Goal: Task Accomplishment & Management: Use online tool/utility

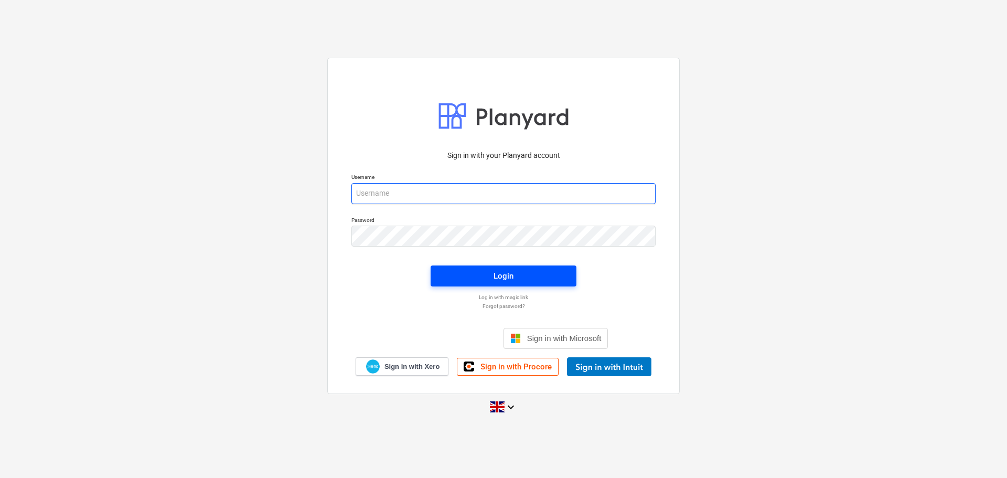
type input "[EMAIL_ADDRESS][DOMAIN_NAME]"
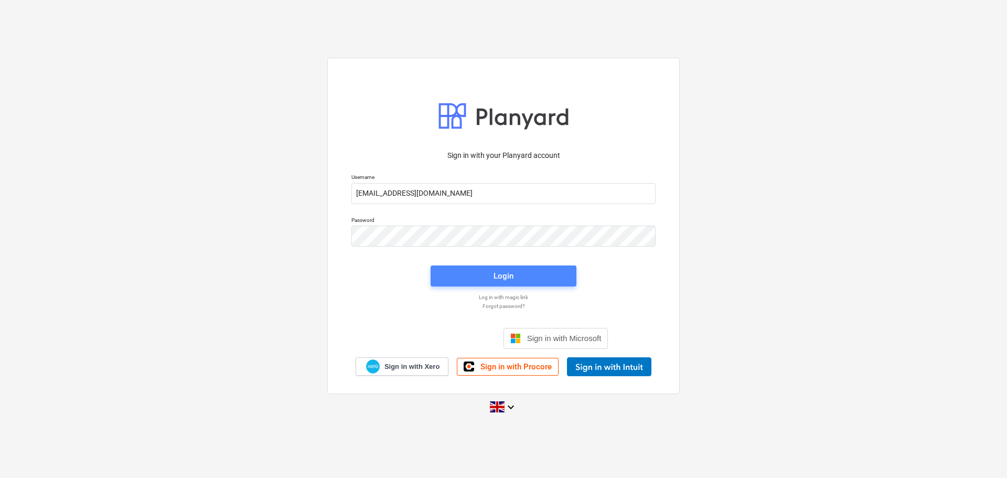
click at [508, 273] on div "Login" at bounding box center [503, 276] width 20 height 14
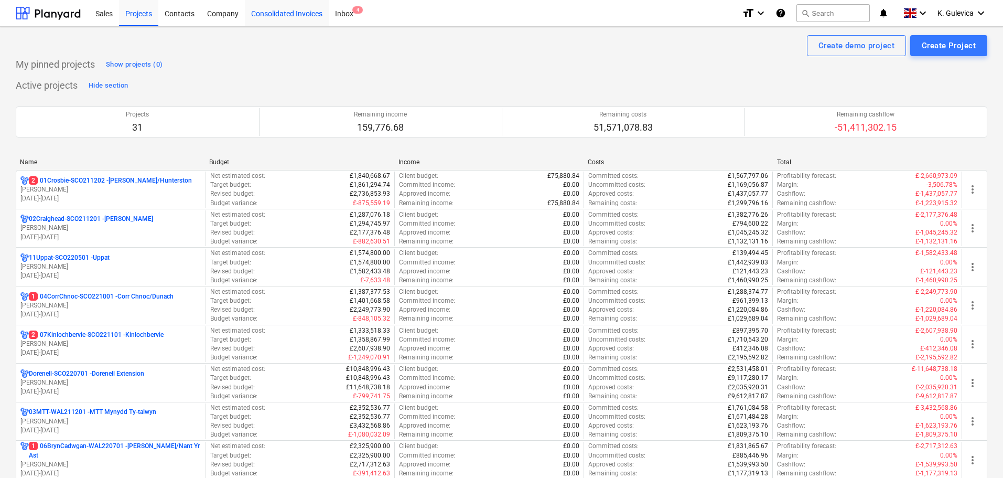
click at [282, 10] on div "Consolidated Invoices" at bounding box center [287, 12] width 84 height 27
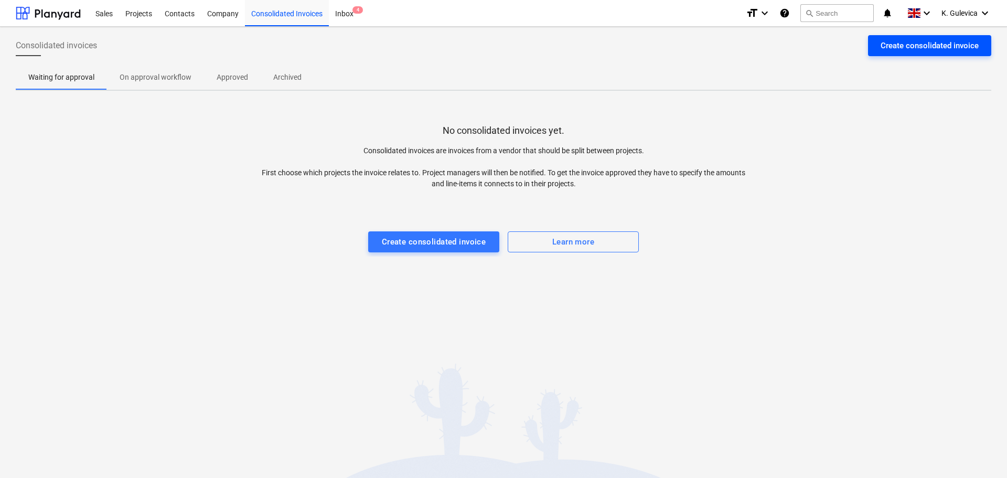
click at [948, 43] on div "Create consolidated invoice" at bounding box center [929, 46] width 98 height 14
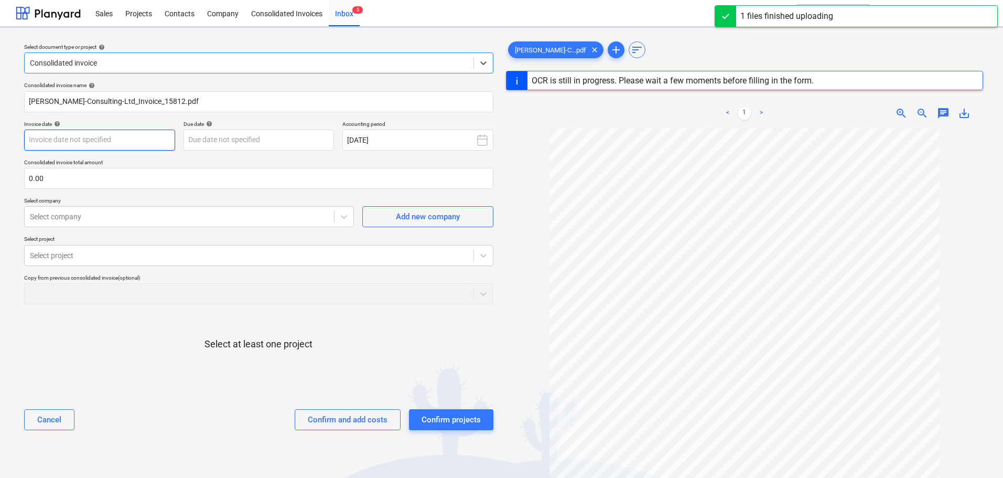
type input "15812"
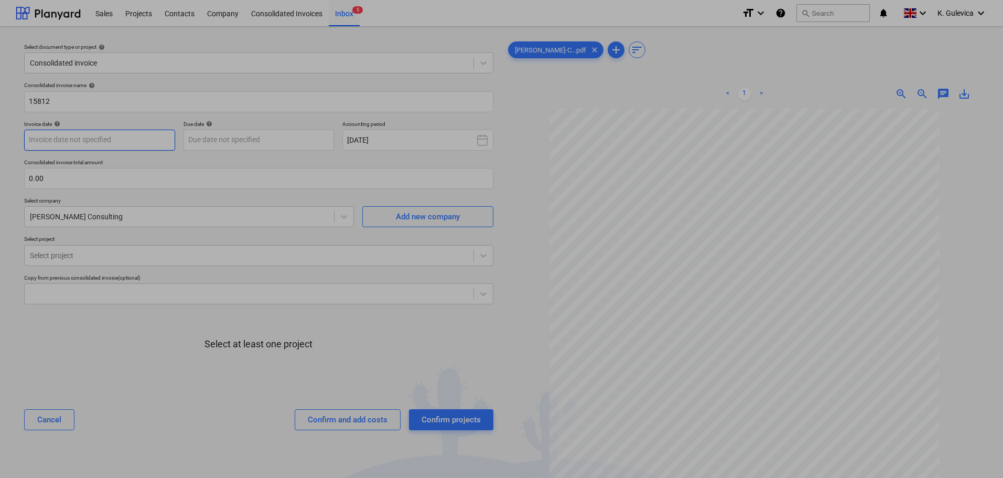
click at [121, 139] on body "Sales Projects Contacts Company Consolidated Invoices Inbox 5 format_size keybo…" at bounding box center [501, 239] width 1003 height 478
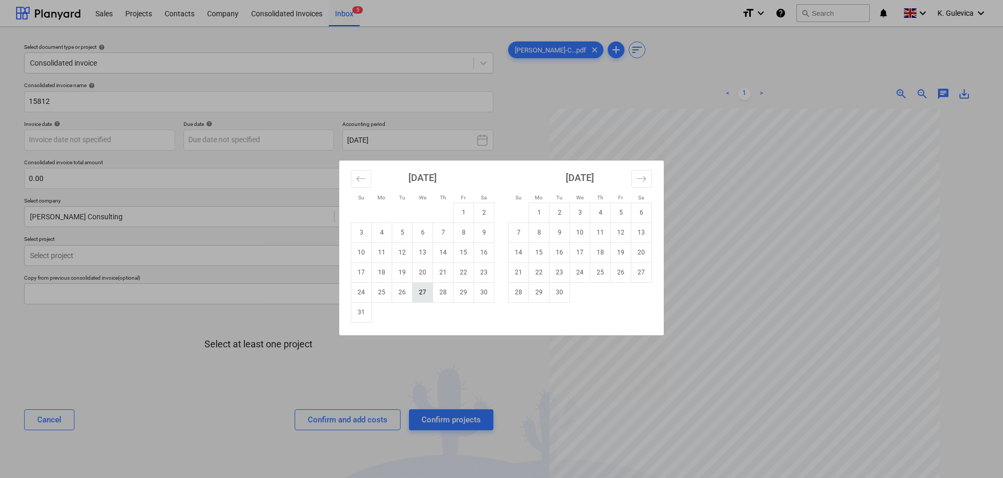
click at [418, 295] on td "27" at bounding box center [423, 292] width 20 height 20
type input "[DATE]"
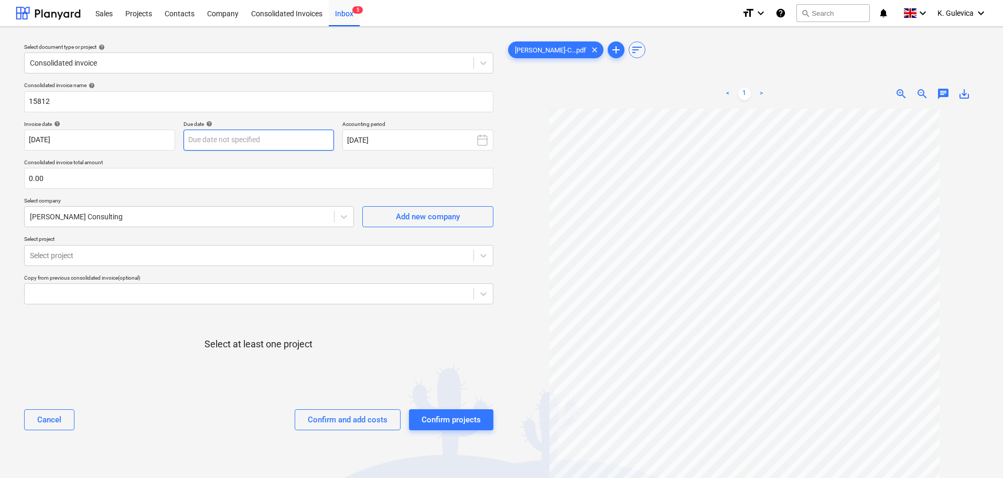
click at [288, 143] on body "Sales Projects Contacts Company Consolidated Invoices Inbox 5 format_size keybo…" at bounding box center [501, 239] width 1003 height 478
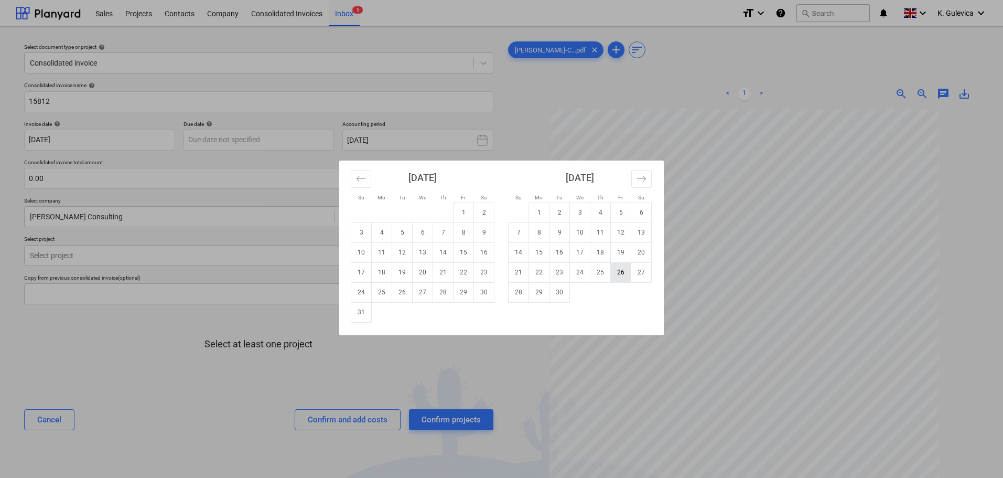
click at [618, 271] on td "26" at bounding box center [621, 272] width 20 height 20
type input "[DATE]"
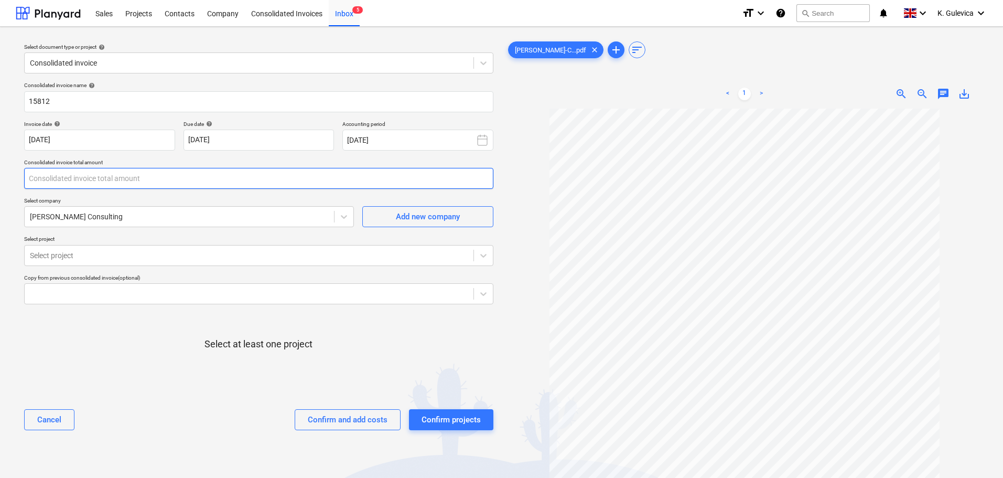
click at [67, 179] on input "text" at bounding box center [258, 178] width 469 height 21
type input "12,000.00"
click at [170, 257] on div at bounding box center [249, 255] width 438 height 10
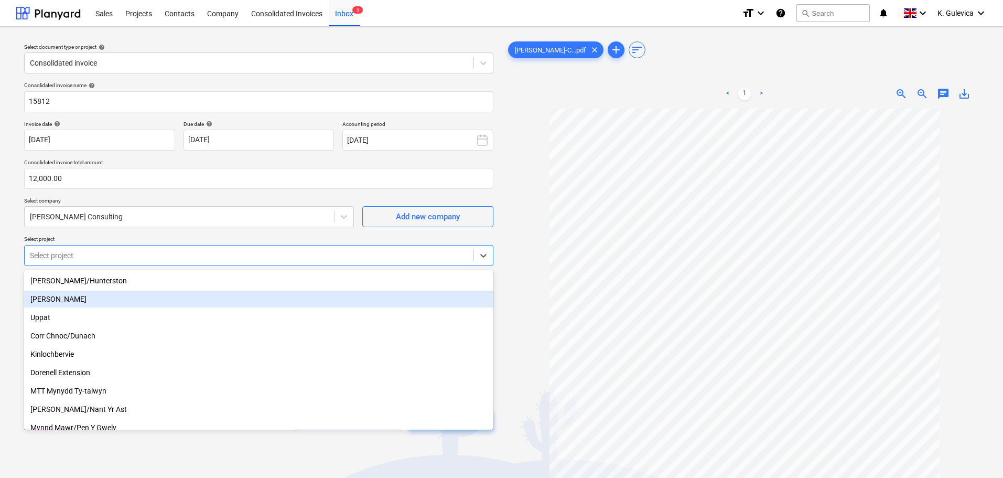
click at [64, 299] on div "[PERSON_NAME]" at bounding box center [258, 299] width 469 height 17
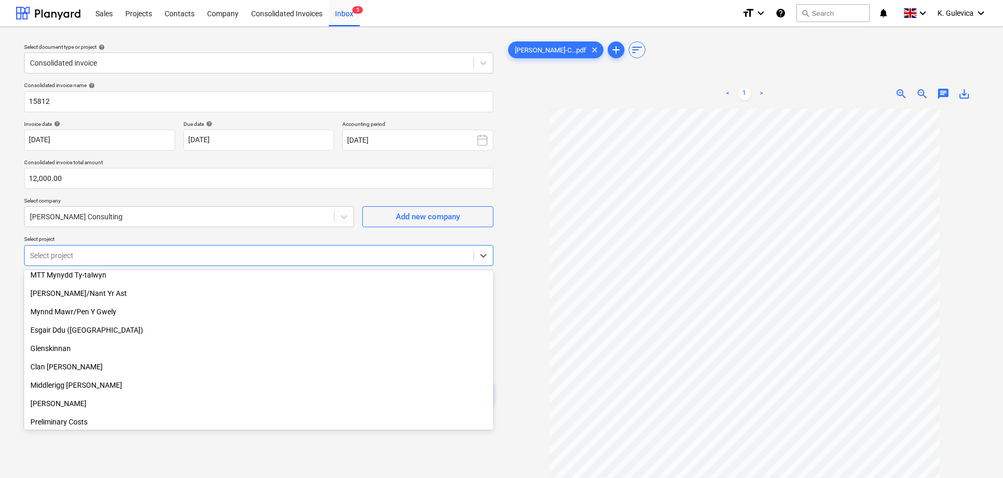
scroll to position [105, 0]
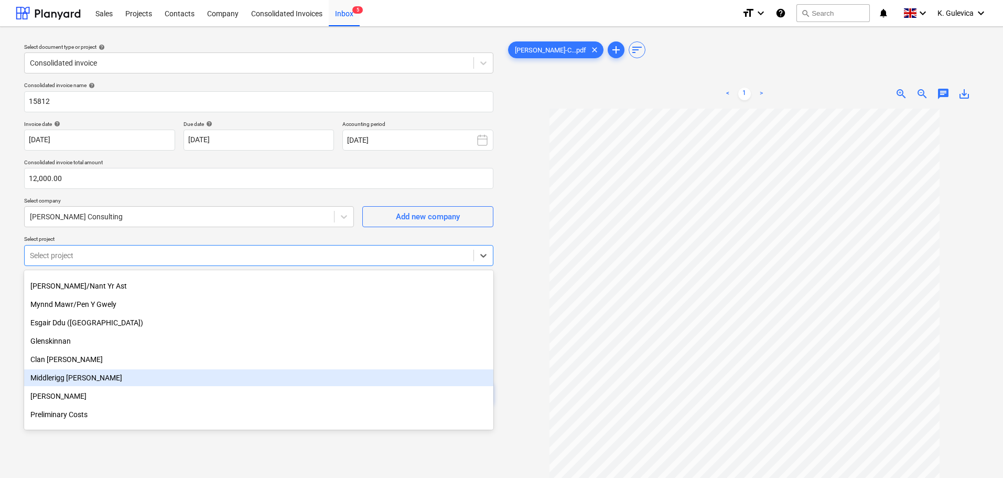
click at [80, 379] on div "Middlerigg [PERSON_NAME]" at bounding box center [258, 377] width 469 height 17
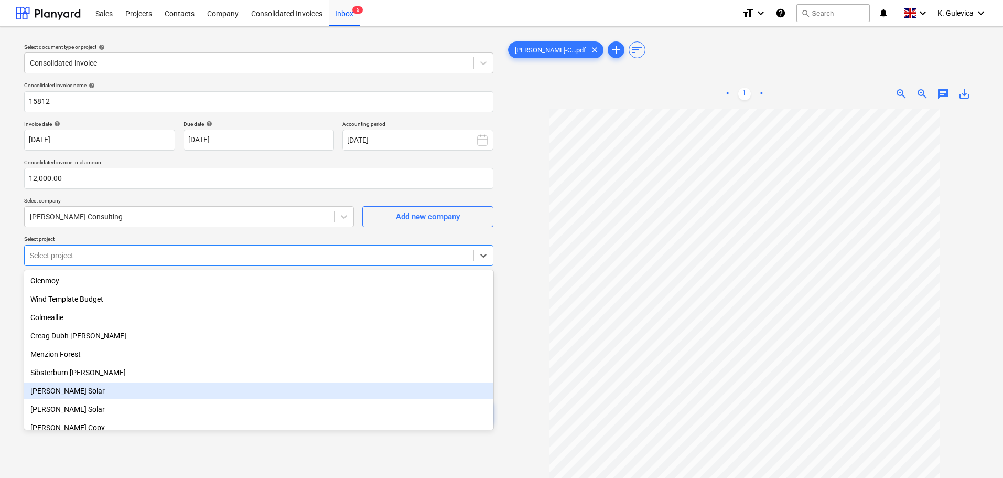
scroll to position [375, 0]
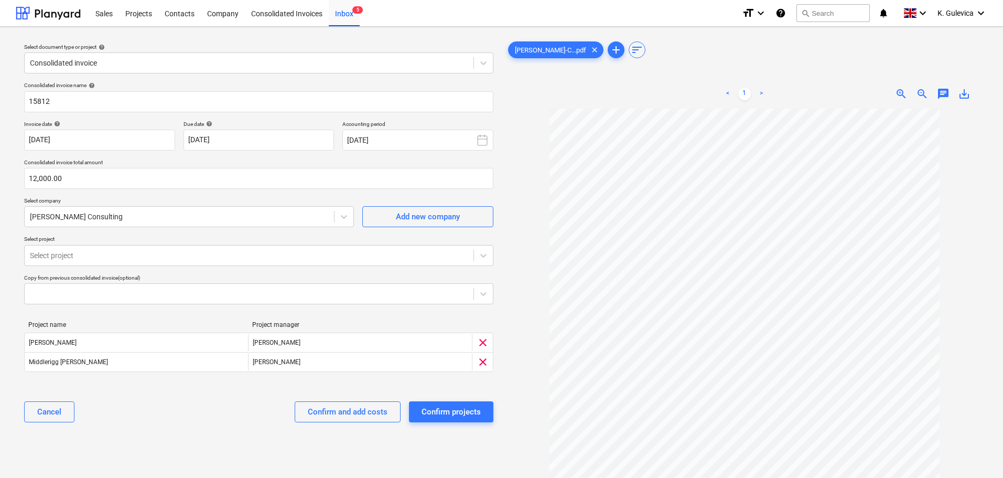
click at [83, 469] on div "Select document type or project help Consolidated invoice Consolidated invoice …" at bounding box center [259, 298] width 486 height 526
click at [224, 292] on div at bounding box center [249, 293] width 438 height 10
click at [478, 297] on icon at bounding box center [483, 293] width 10 height 10
click at [493, 292] on div "Consolidated invoice name help 15812 Invoice date help [DATE] [DATE] Press the …" at bounding box center [259, 256] width 478 height 357
click at [492, 292] on div at bounding box center [483, 293] width 19 height 19
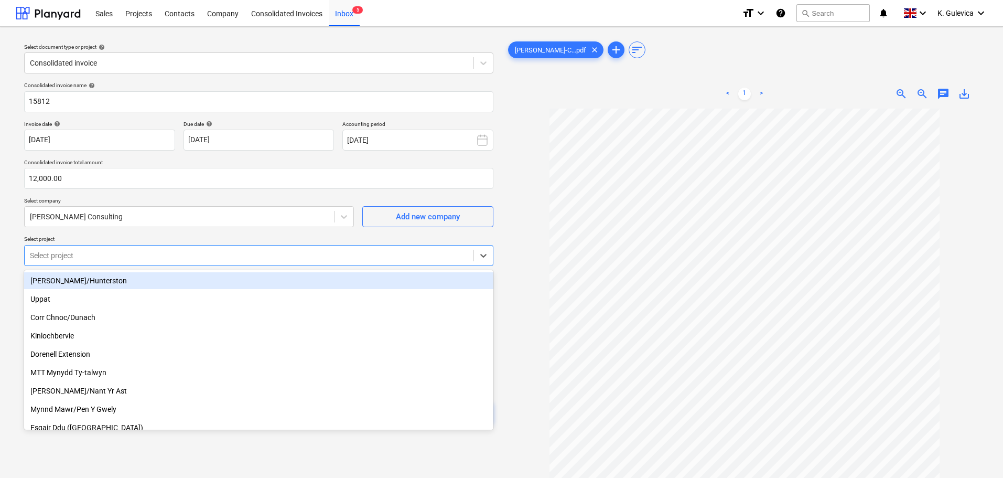
click at [99, 248] on div "Select project" at bounding box center [249, 255] width 449 height 15
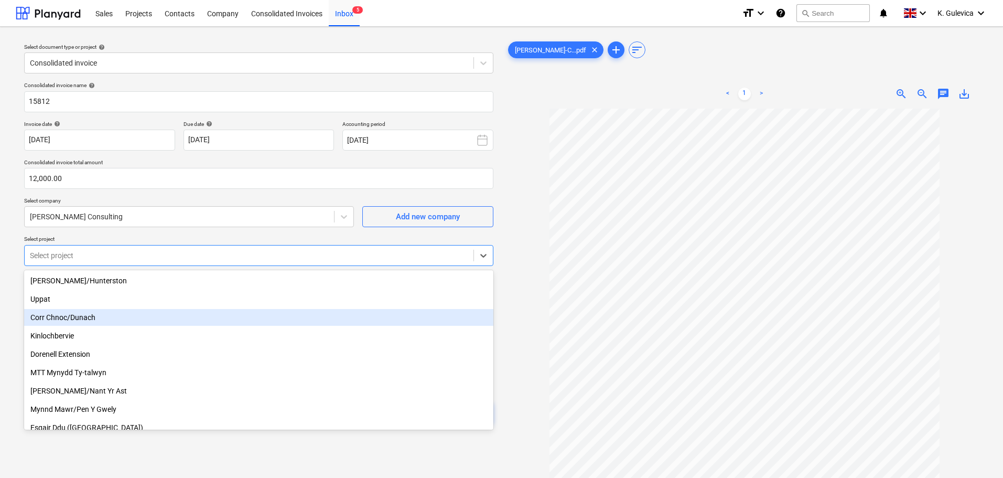
click at [63, 322] on div "Corr Chnoc/Dunach" at bounding box center [258, 317] width 469 height 17
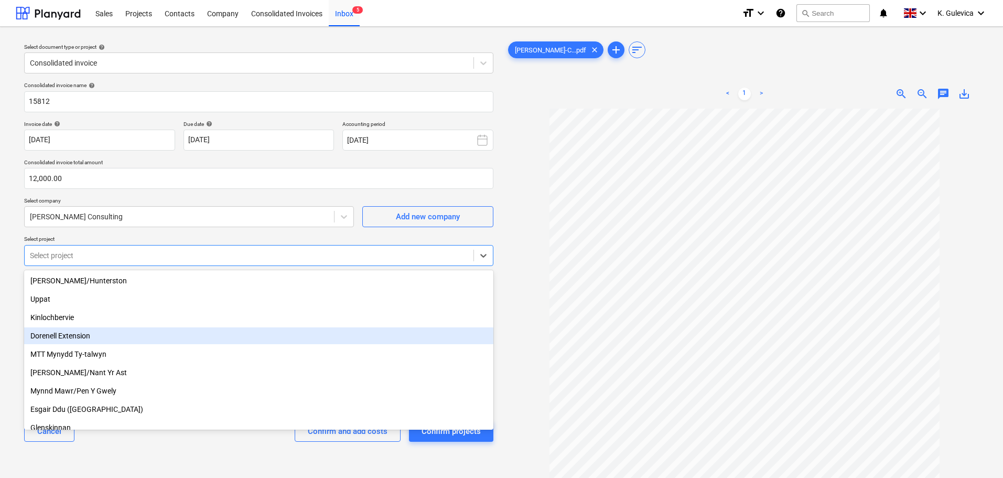
click at [78, 336] on div "Dorenell Extension" at bounding box center [258, 335] width 469 height 17
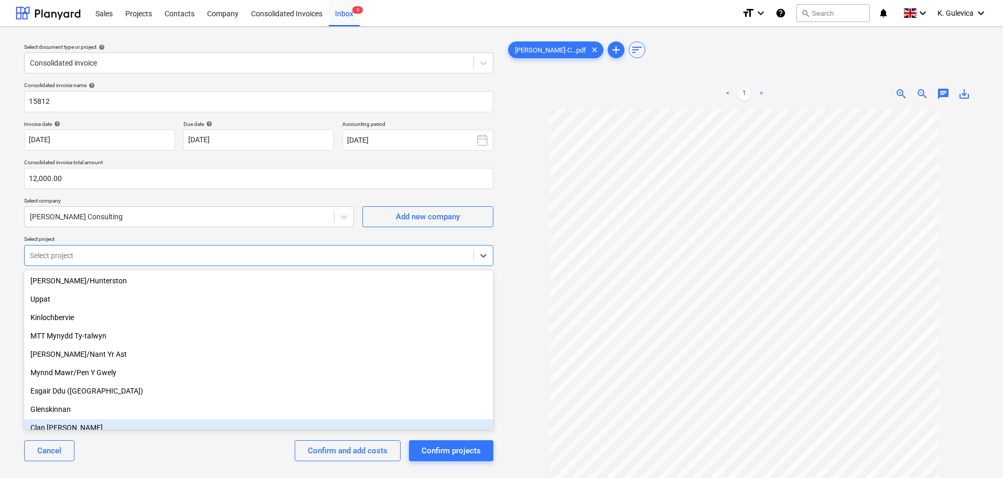
click at [178, 457] on div "Cancel Confirm and add costs Confirm projects" at bounding box center [258, 451] width 469 height 38
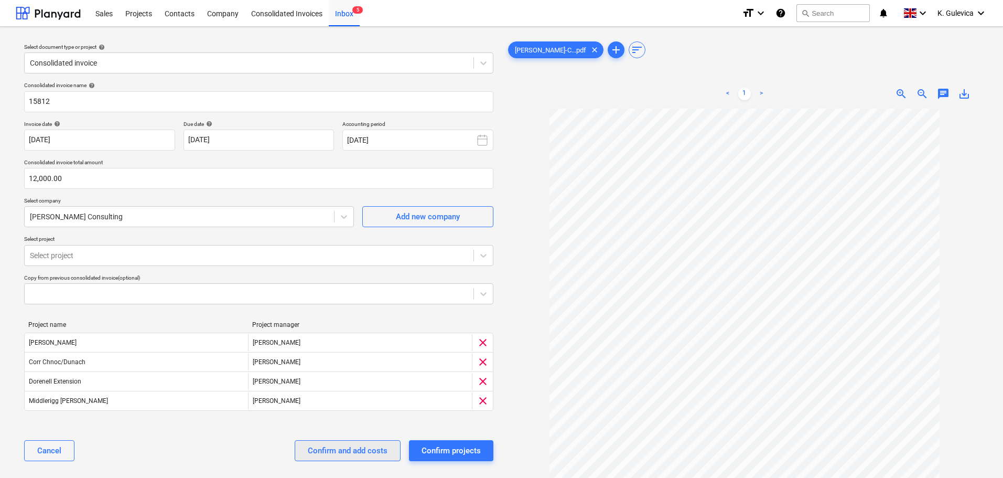
click at [367, 445] on div "Confirm and add costs" at bounding box center [348, 451] width 80 height 14
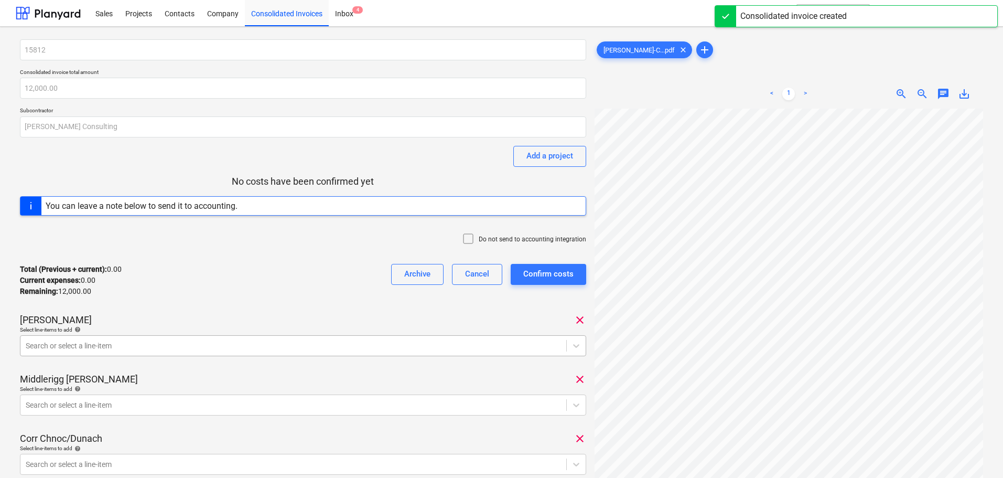
click at [158, 341] on body "Sales Projects Contacts Company Consolidated Invoices Inbox 4 format_size keybo…" at bounding box center [501, 239] width 1003 height 478
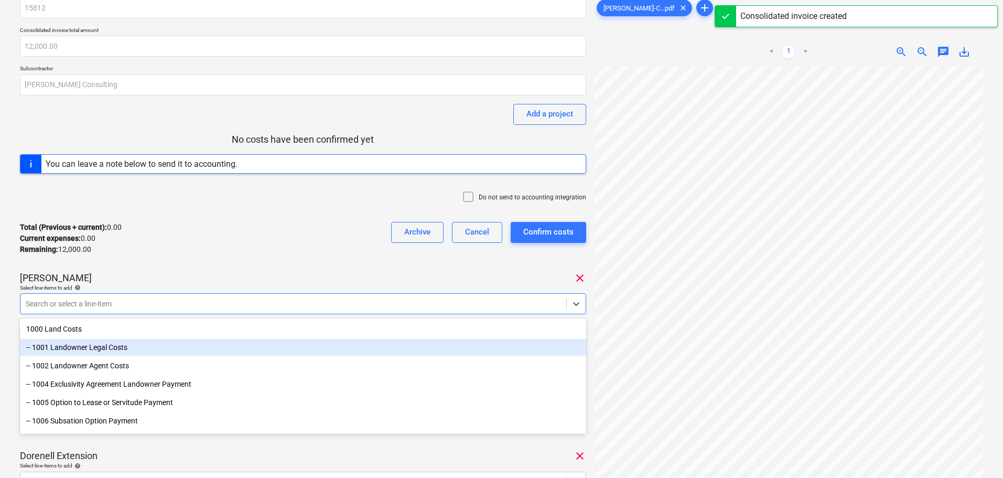
scroll to position [46, 0]
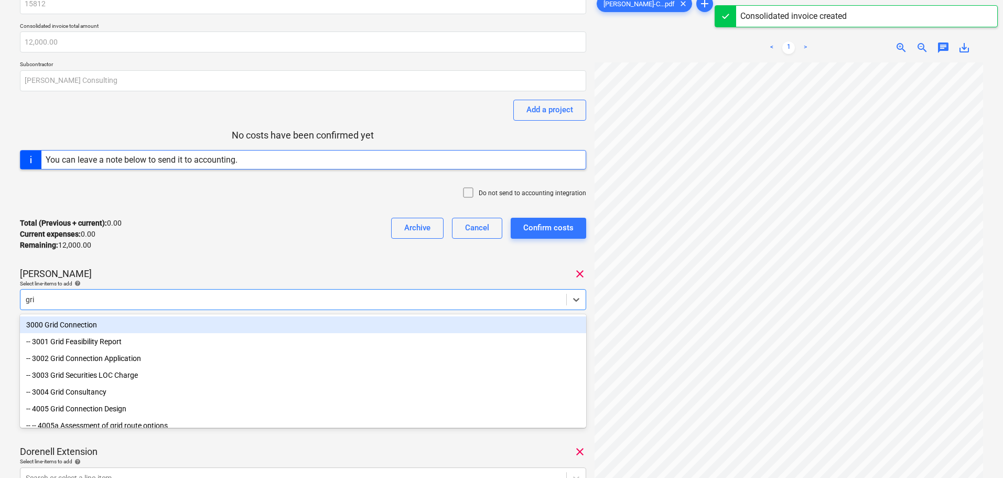
type input "grid"
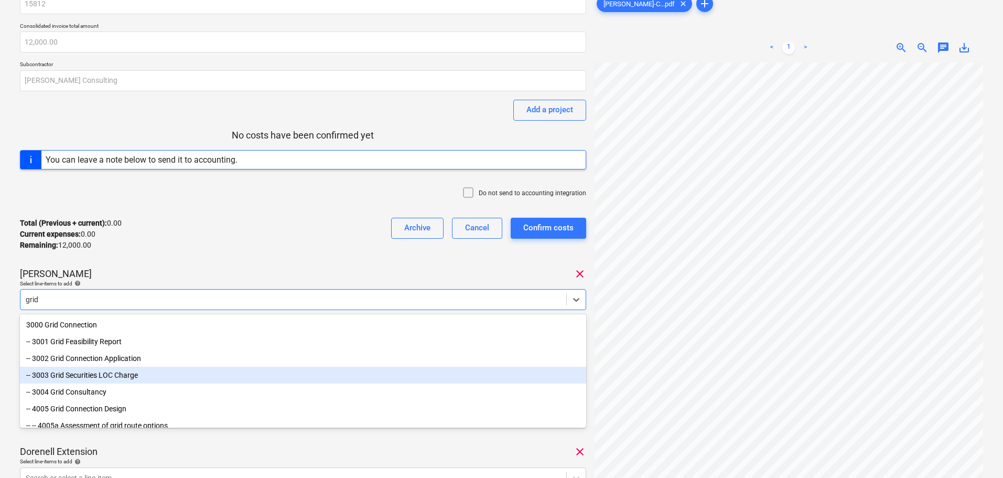
scroll to position [52, 0]
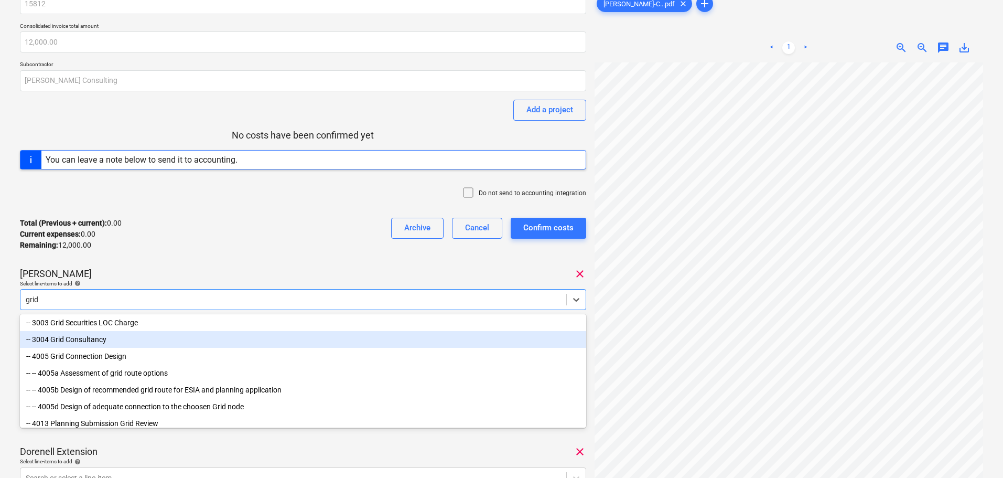
click at [94, 340] on div "-- 3004 Grid Consultancy" at bounding box center [303, 339] width 566 height 17
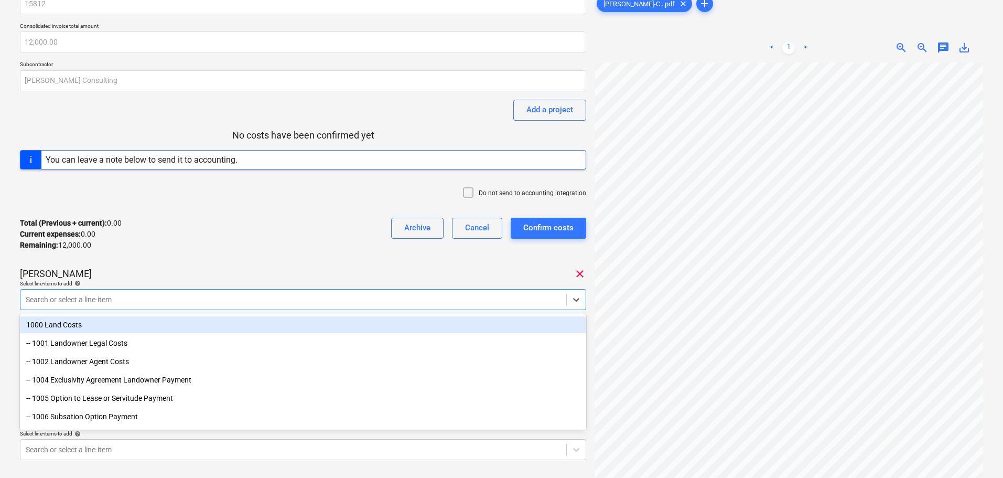
click at [246, 244] on div "Total (Previous + current) : 0.00 Current expenses : 0.00 Remaining : 12,000.00…" at bounding box center [303, 234] width 566 height 50
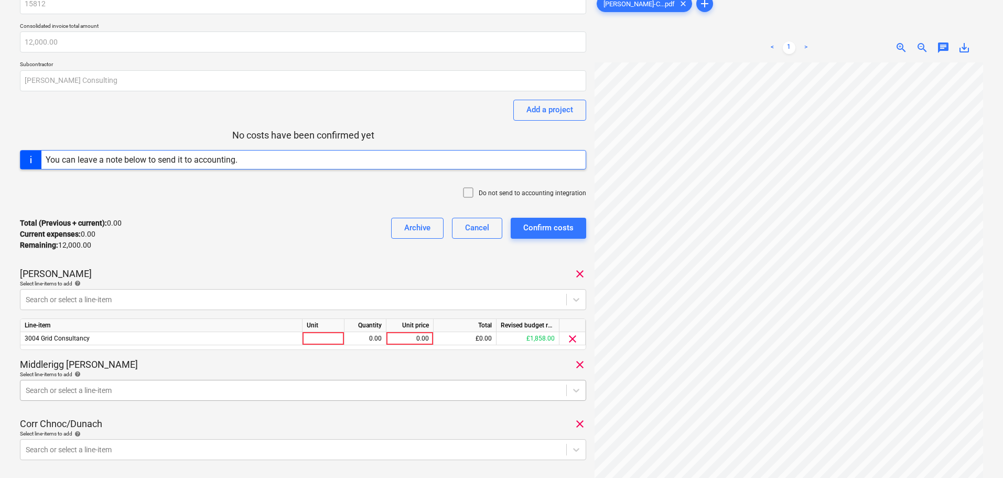
scroll to position [137, 0]
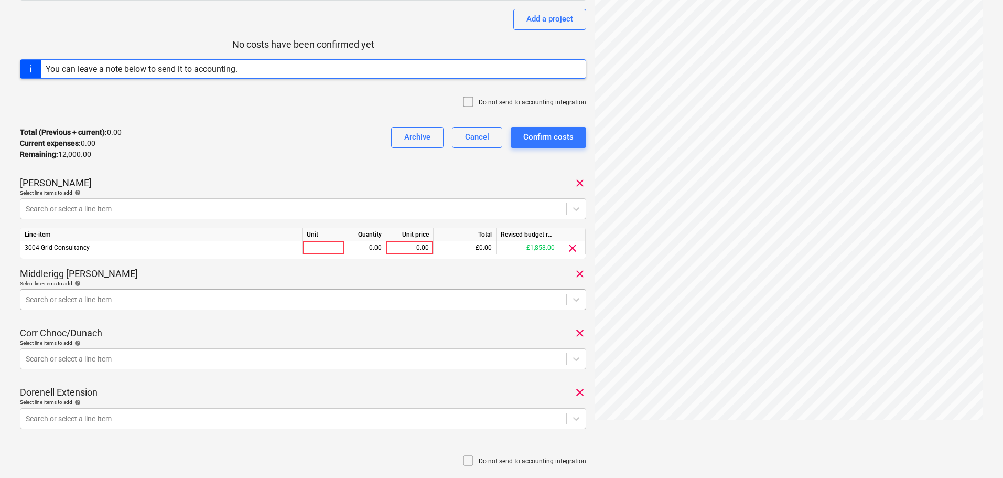
click at [85, 341] on body "Sales Projects Contacts Company Consolidated Invoices Inbox 4 format_size keybo…" at bounding box center [501, 102] width 1003 height 478
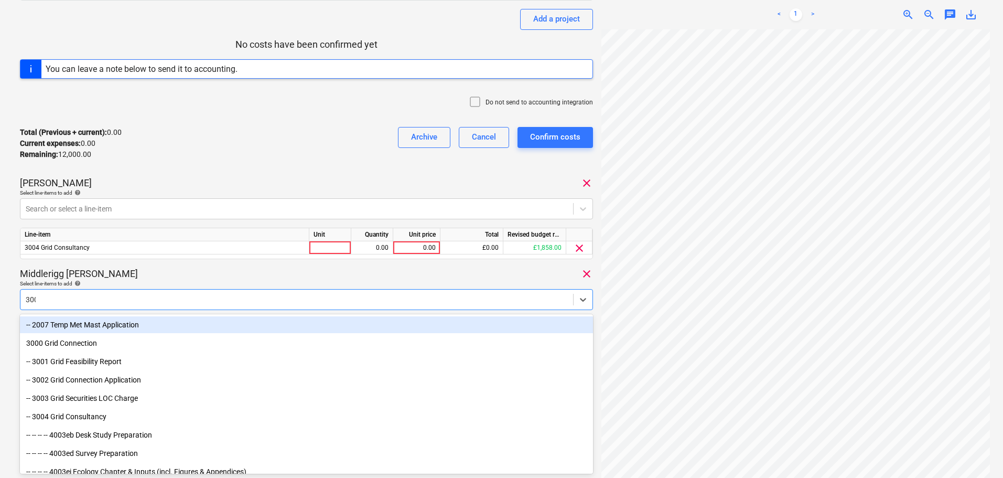
type input "3004"
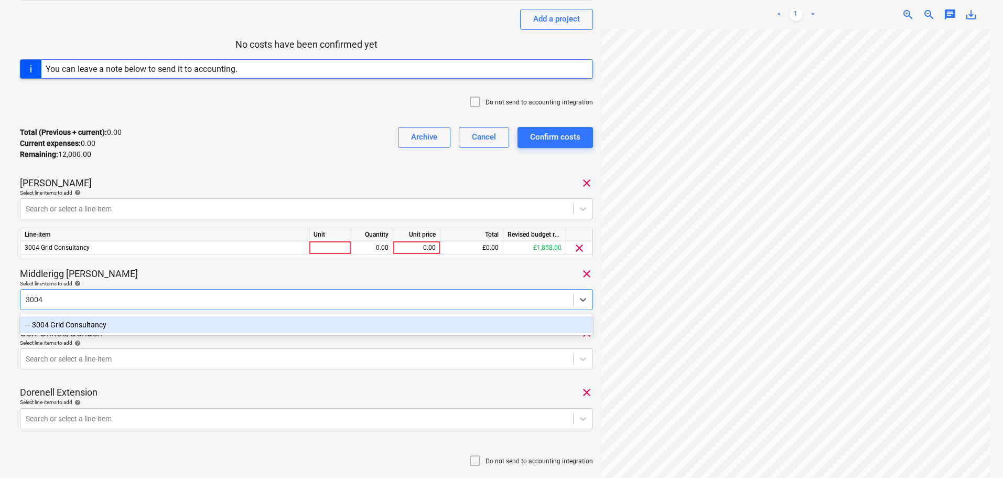
click at [142, 324] on div "-- 3004 Grid Consultancy" at bounding box center [306, 324] width 573 height 17
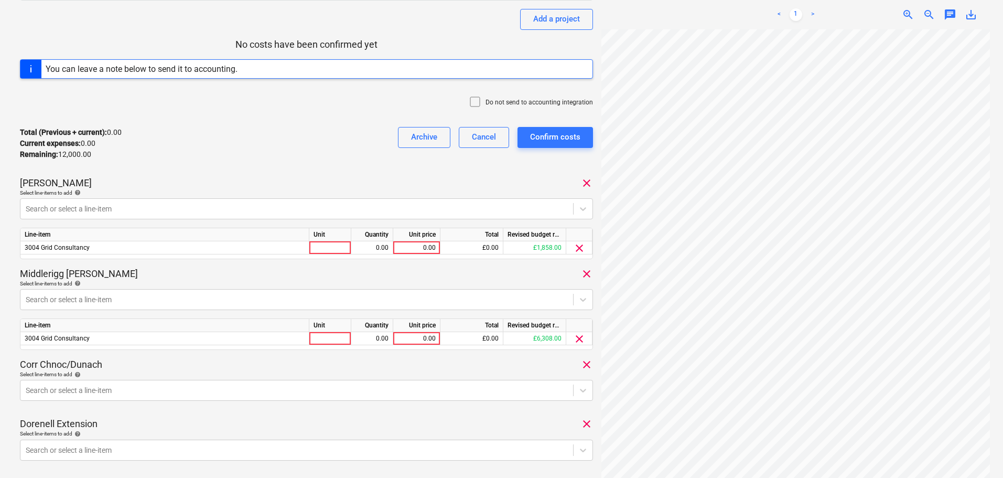
click at [169, 278] on div "Middlerigg [PERSON_NAME] clear" at bounding box center [306, 273] width 573 height 13
click at [129, 341] on body "Sales Projects Contacts Company Consolidated Invoices Inbox 4 format_size keybo…" at bounding box center [501, 102] width 1003 height 478
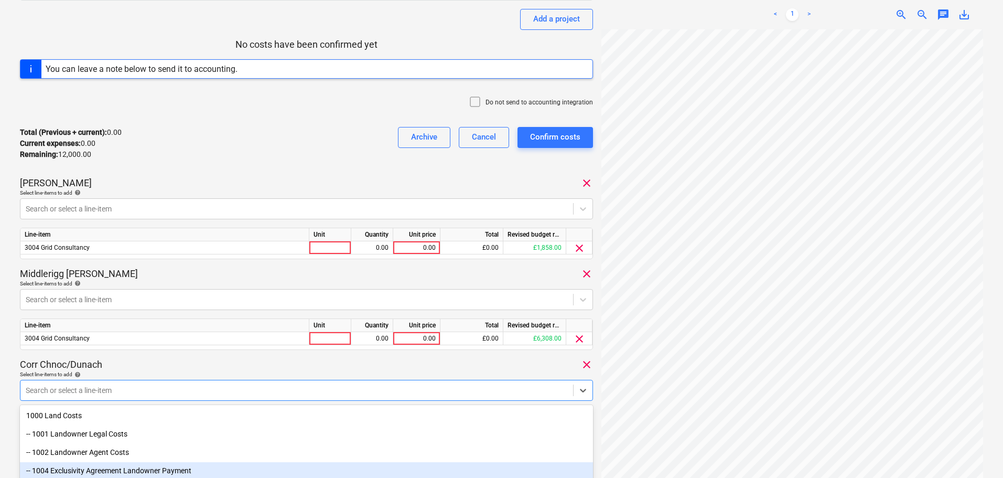
scroll to position [228, 0]
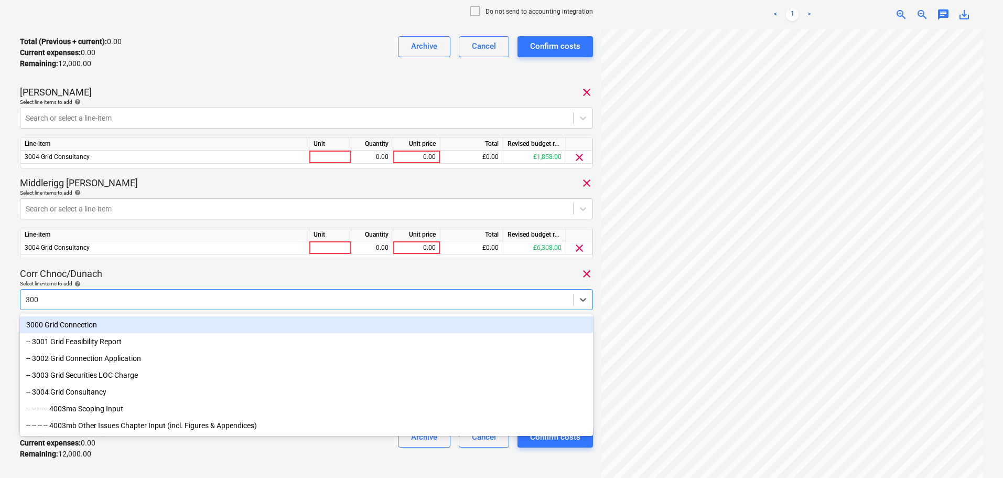
type input "3004"
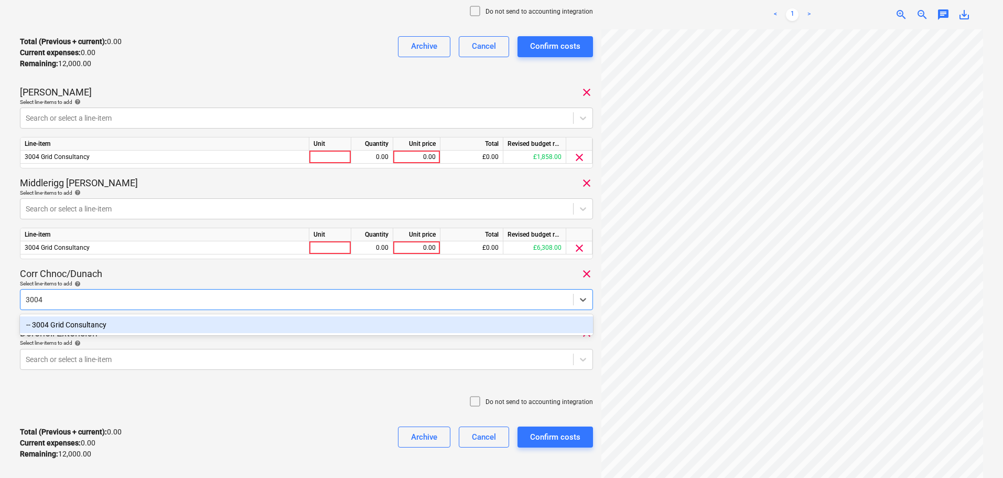
click at [127, 328] on div "-- 3004 Grid Consultancy" at bounding box center [306, 324] width 573 height 17
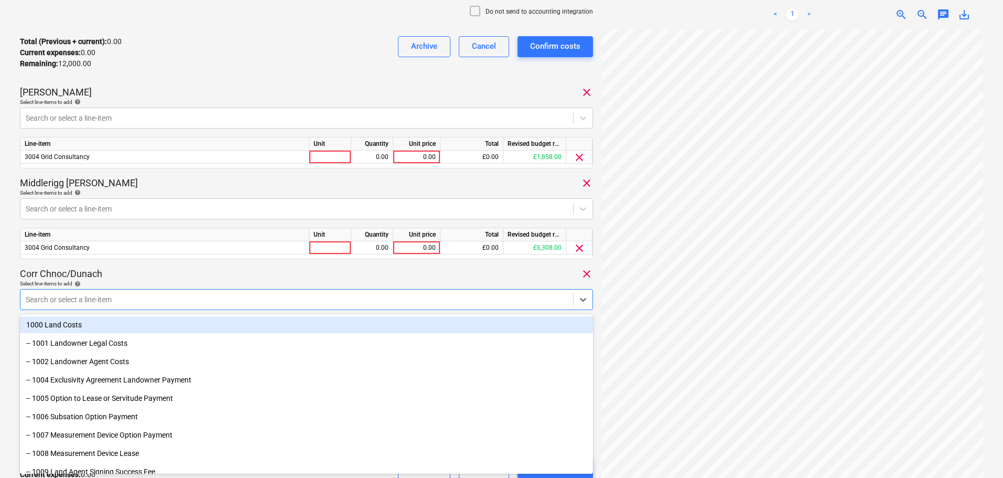
click at [157, 270] on div "Corr Chnoc/Dunach clear" at bounding box center [306, 273] width 573 height 13
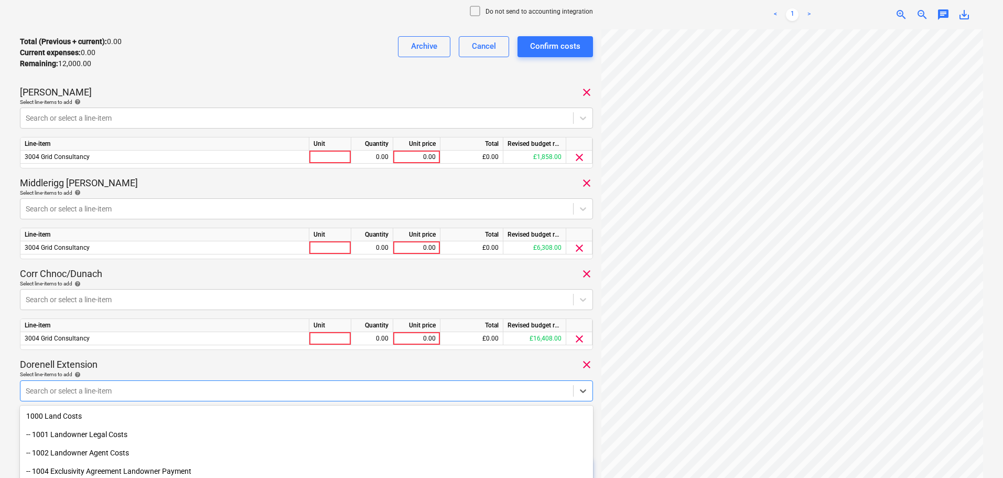
click at [174, 250] on body "Sales Projects Contacts Company Consolidated Invoices Inbox 4 format_size keybo…" at bounding box center [501, 11] width 1003 height 478
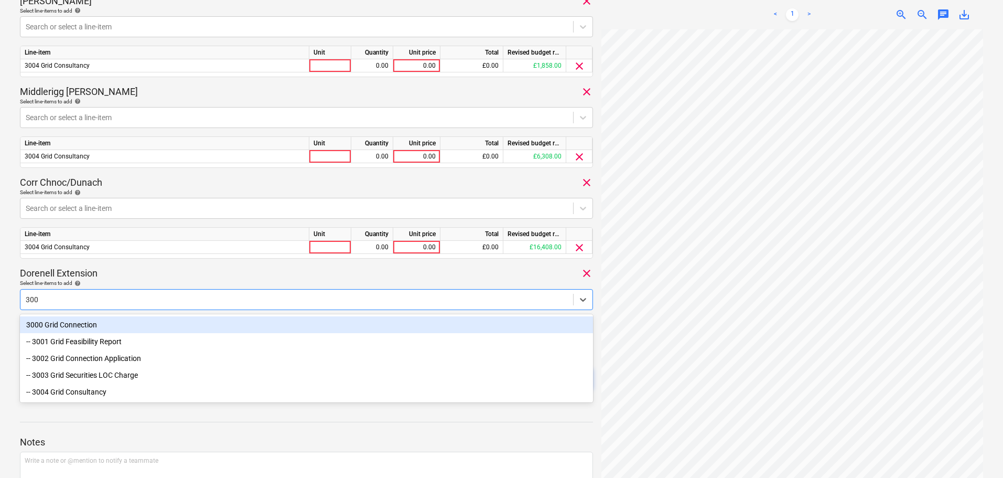
type input "3004"
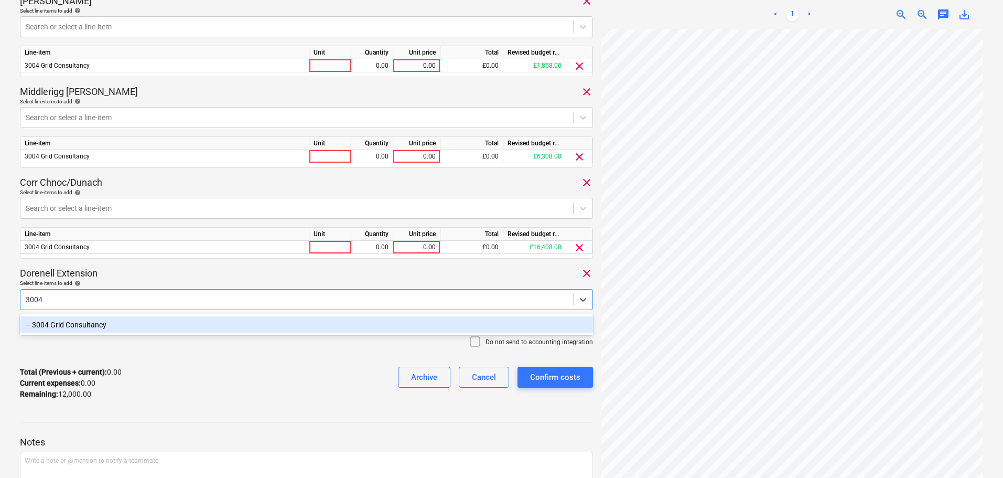
click at [154, 320] on div "-- 3004 Grid Consultancy" at bounding box center [306, 324] width 573 height 17
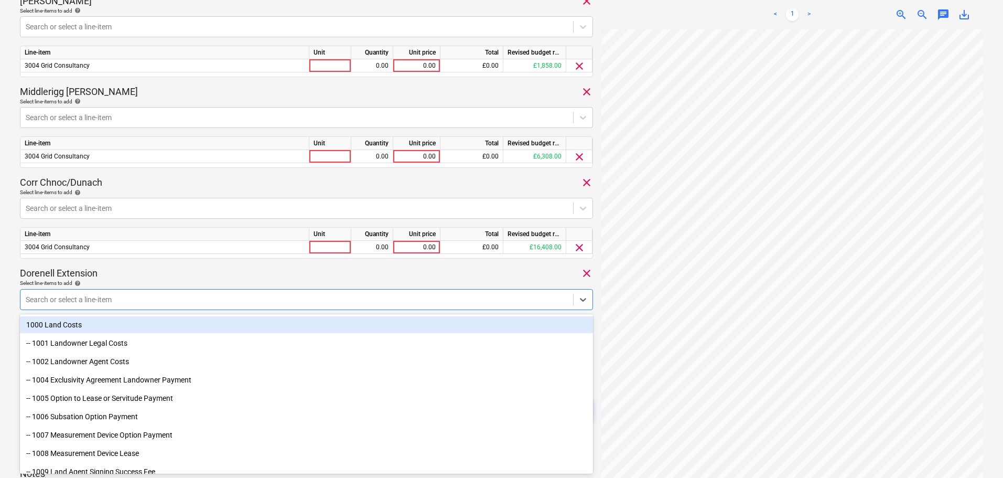
click at [197, 272] on div "Dorenell Extension clear" at bounding box center [306, 273] width 573 height 13
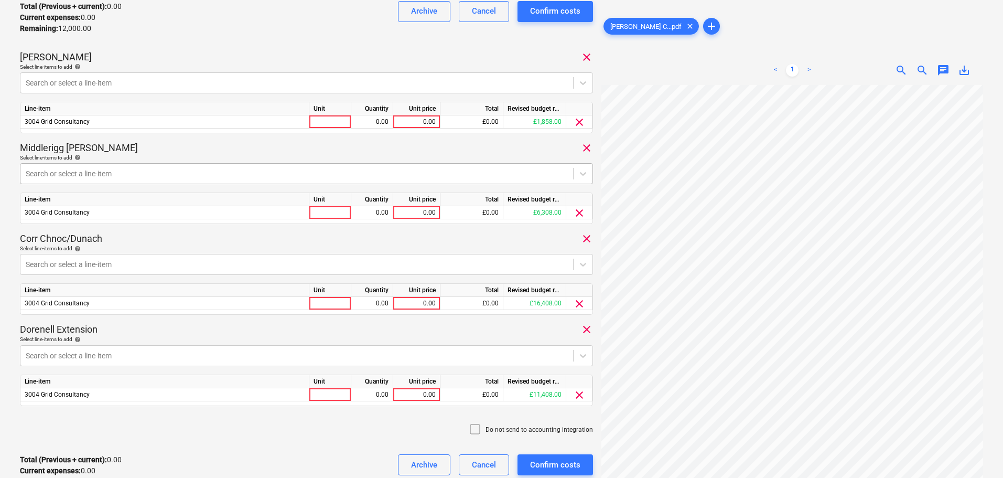
scroll to position [214, 0]
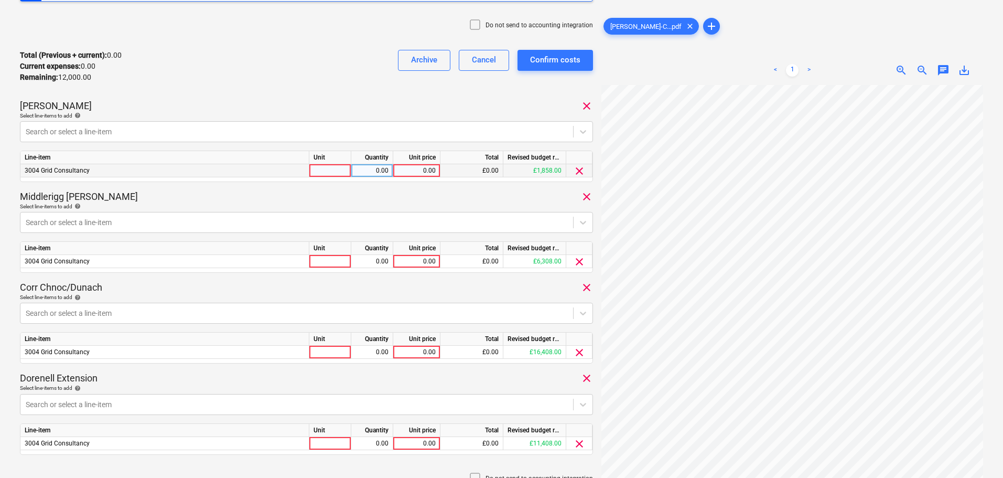
click at [421, 169] on div "0.00" at bounding box center [416, 170] width 38 height 13
type input "3000"
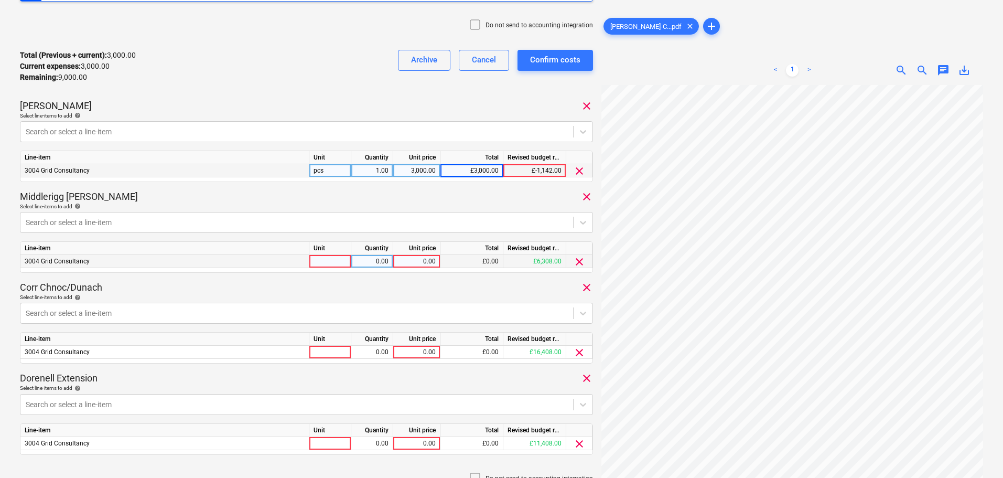
click at [416, 263] on div "0.00" at bounding box center [416, 261] width 38 height 13
type input "3000"
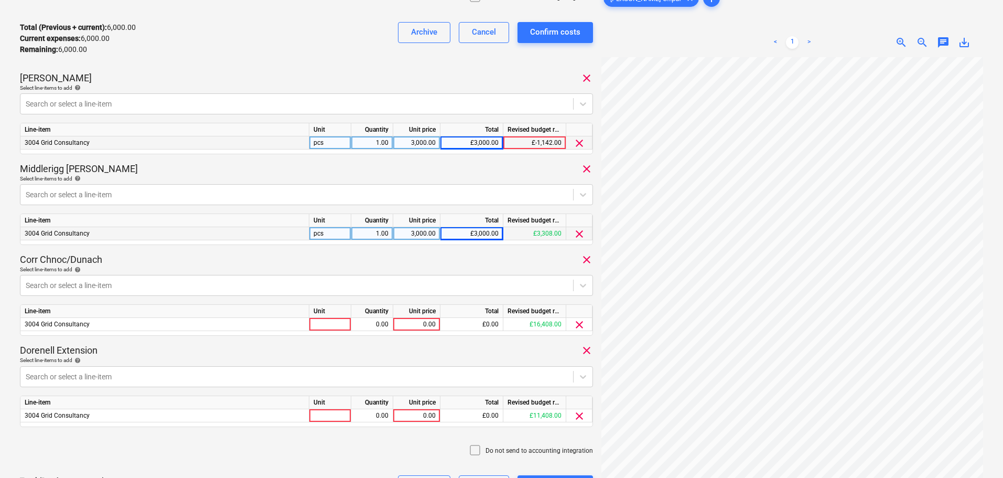
scroll to position [266, 0]
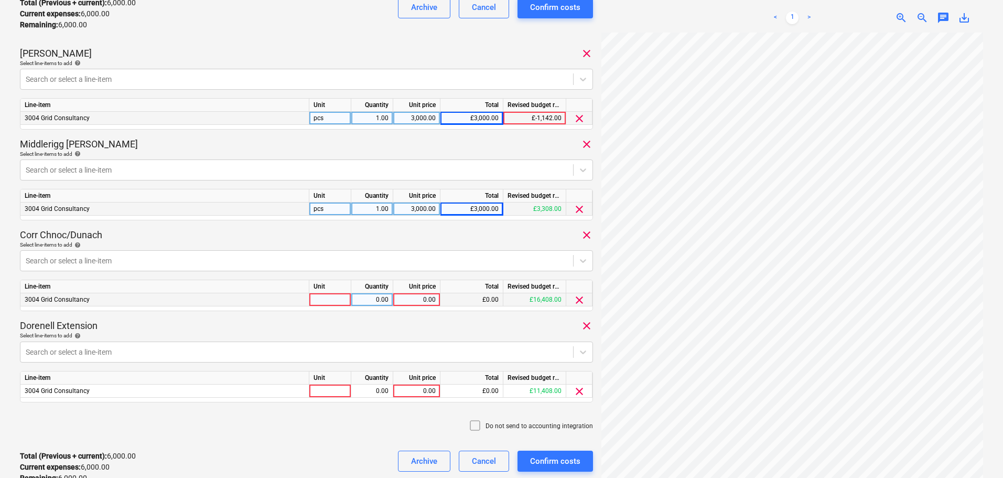
click at [419, 299] on div "0.00" at bounding box center [416, 299] width 38 height 13
type input "3000"
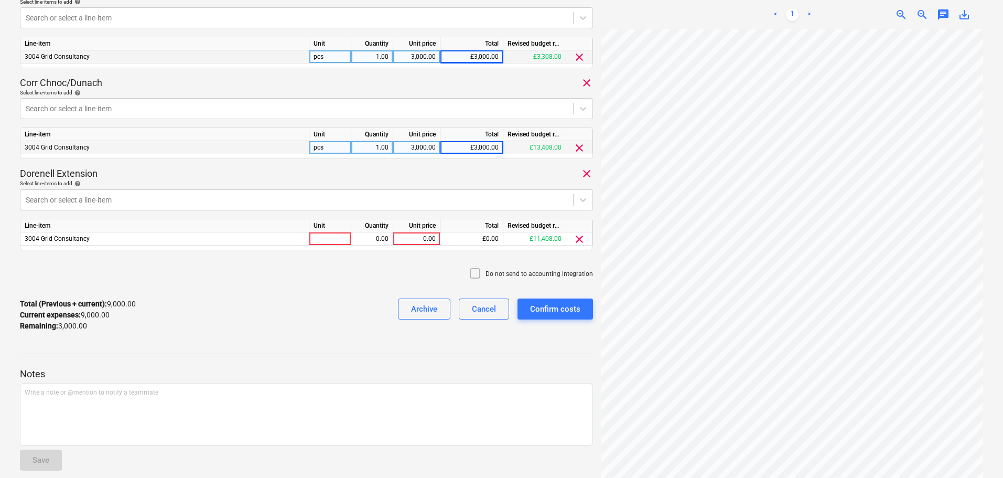
scroll to position [424, 0]
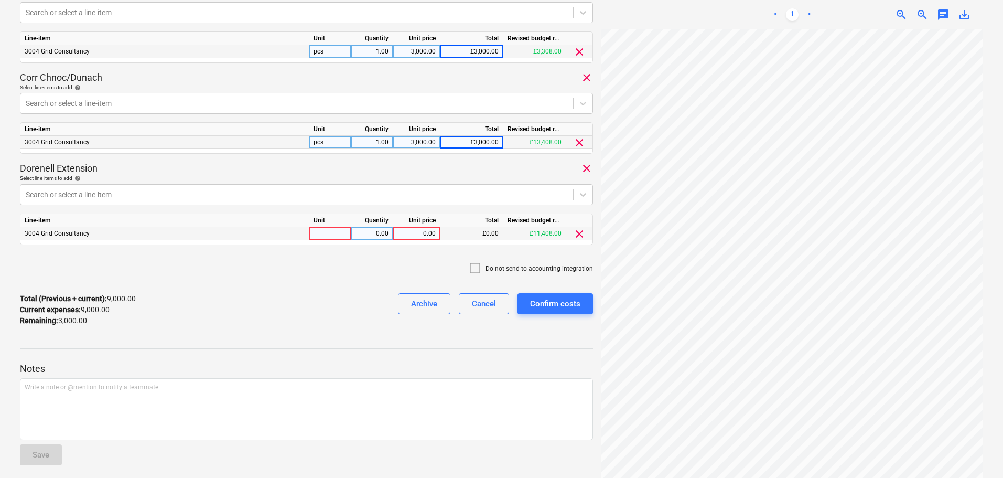
click at [429, 232] on div "0.00" at bounding box center [416, 233] width 38 height 13
type input "3000"
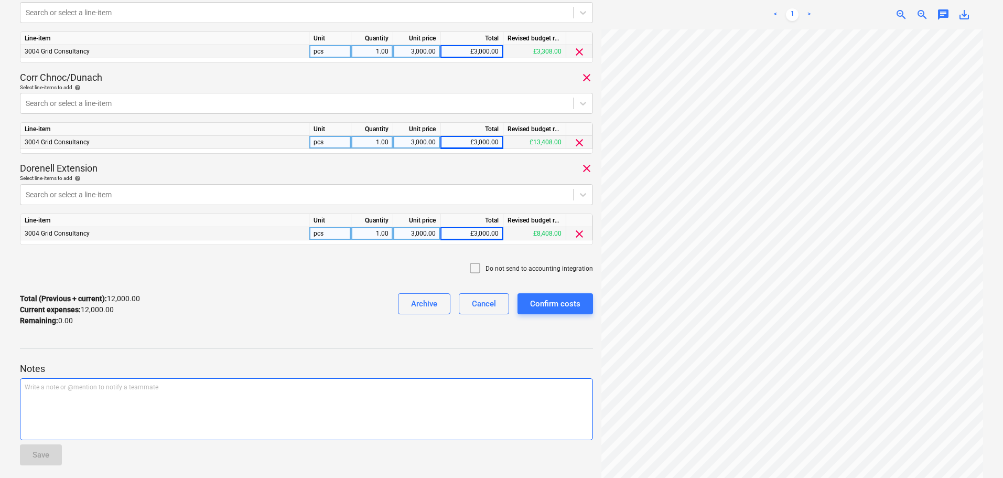
click at [198, 411] on div "Write a note or @mention to notify a teammate [PERSON_NAME]" at bounding box center [306, 409] width 573 height 62
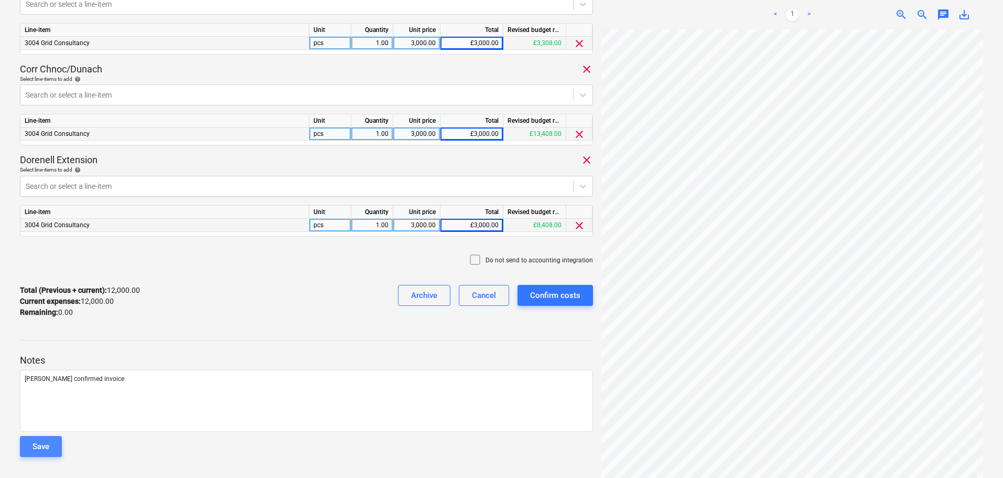
click at [38, 449] on div "Save" at bounding box center [41, 446] width 17 height 14
click at [561, 297] on div "Confirm costs" at bounding box center [555, 295] width 50 height 14
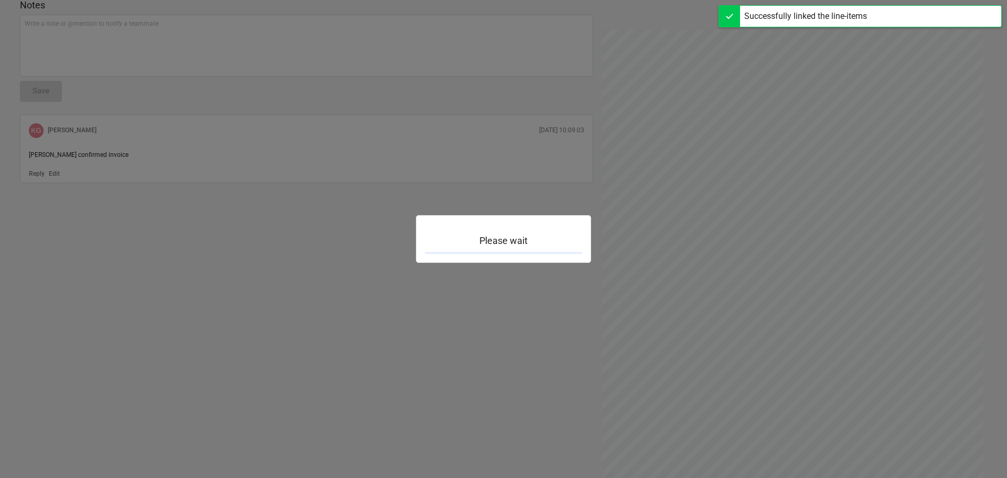
scroll to position [184, 0]
